Goal: Information Seeking & Learning: Learn about a topic

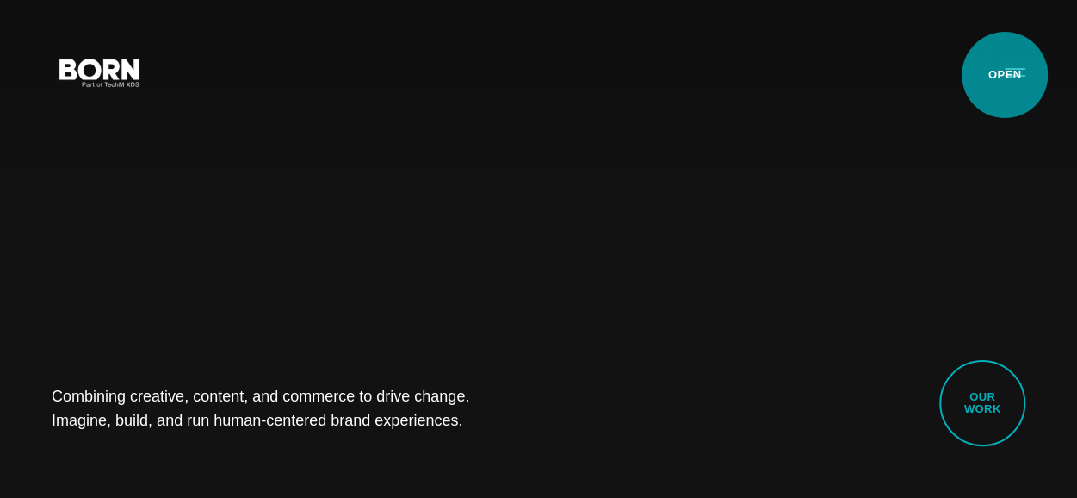
click at [1005, 75] on button "Primary Menu" at bounding box center [1014, 71] width 41 height 36
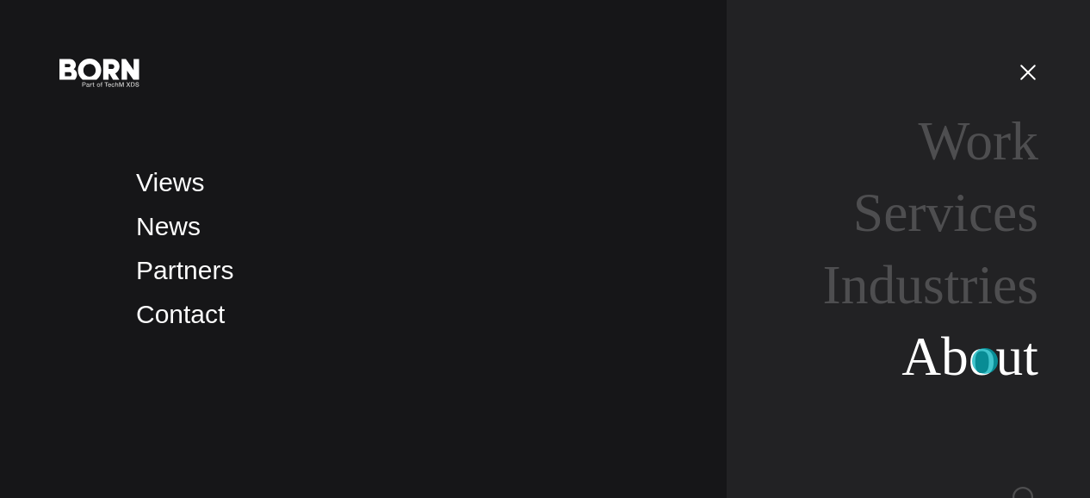
click at [985, 361] on link "About" at bounding box center [969, 355] width 137 height 61
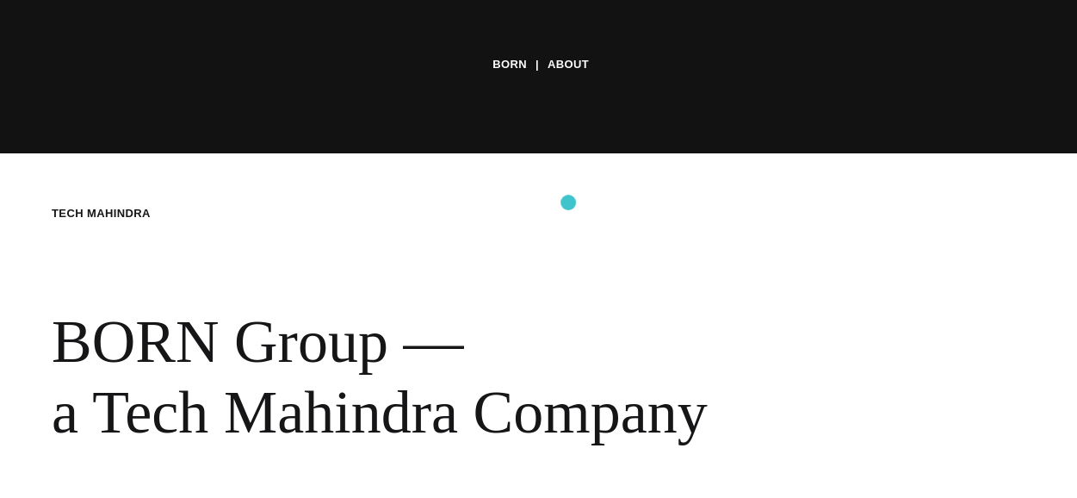
scroll to position [689, 0]
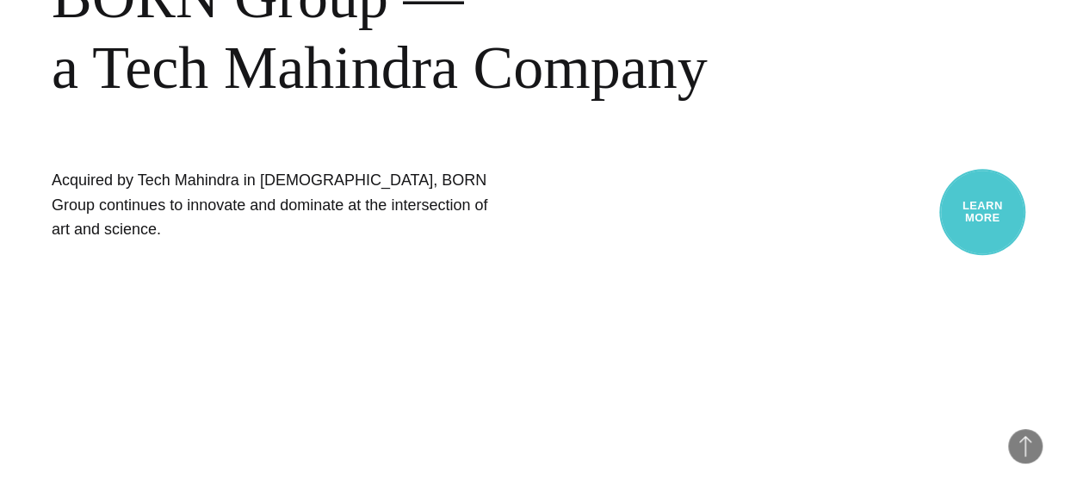
click at [997, 217] on link "Learn More" at bounding box center [982, 212] width 86 height 86
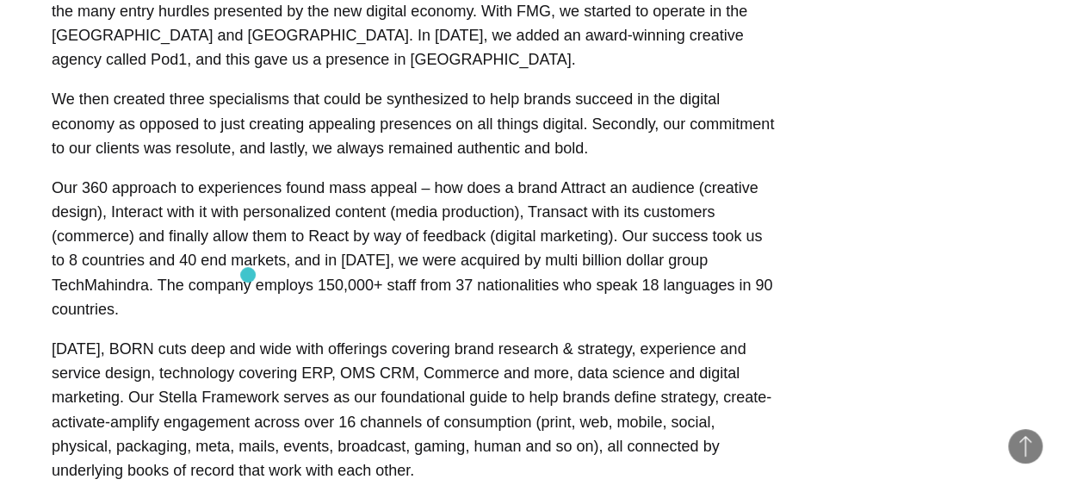
scroll to position [861, 0]
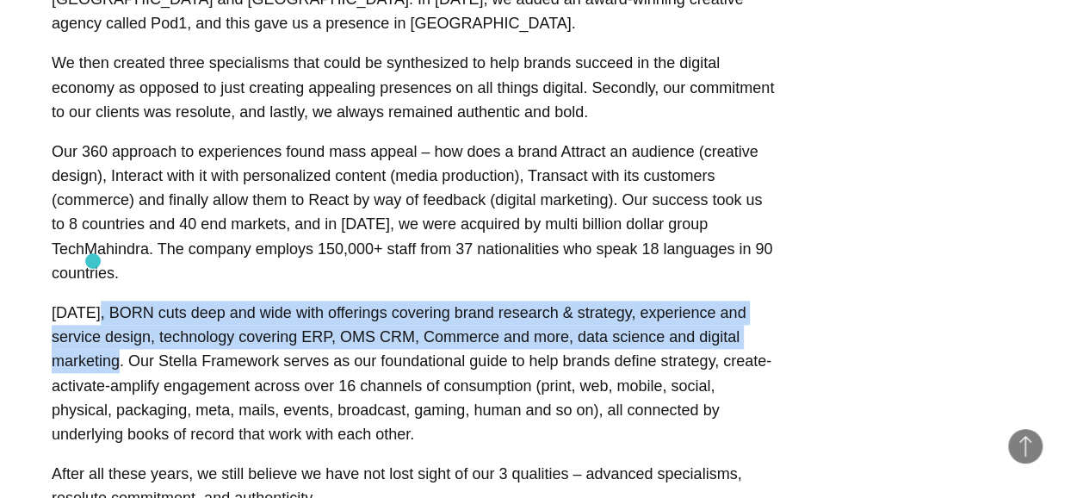
drag, startPoint x: 714, startPoint y: 294, endPoint x: 93, endPoint y: 261, distance: 622.4
click at [93, 300] on p "[DATE], BORN cuts deep and wide with offerings covering brand research & strate…" at bounding box center [413, 372] width 723 height 145
copy p "BORN cuts deep and wide with offerings covering brand research & strategy, expe…"
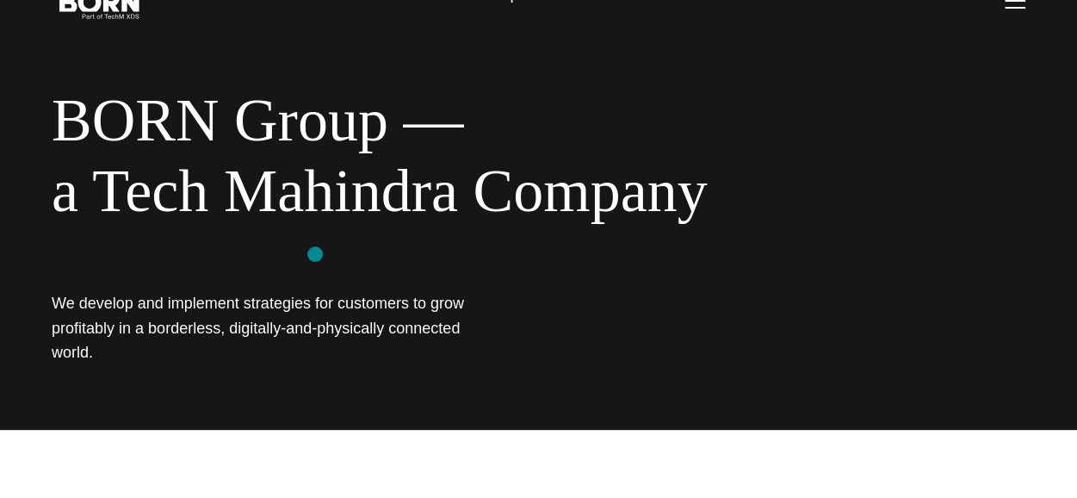
scroll to position [0, 0]
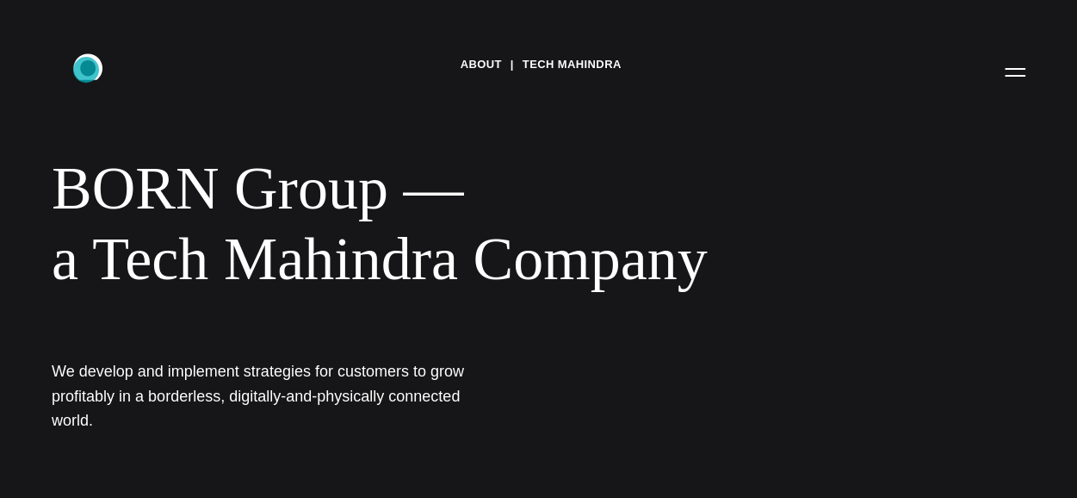
click at [86, 70] on icon ".st0{display:none;} .st1{display:inline;} .st2{font-family:'HelveticaNeue-Mediu…" at bounding box center [100, 71] width 110 height 45
